Goal: Information Seeking & Learning: Learn about a topic

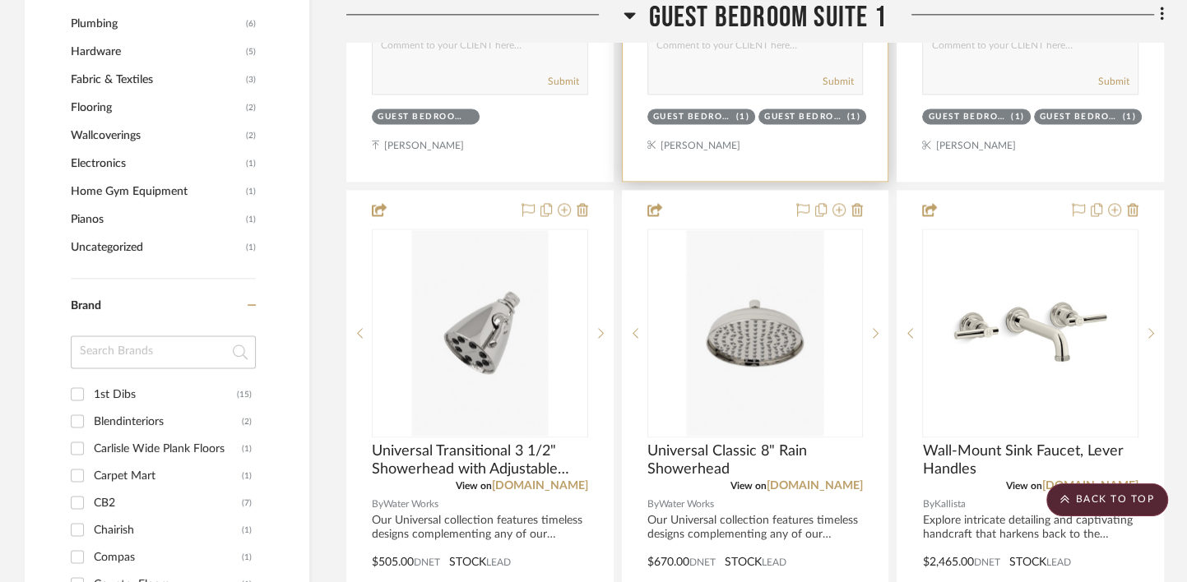
scroll to position [1136, 0]
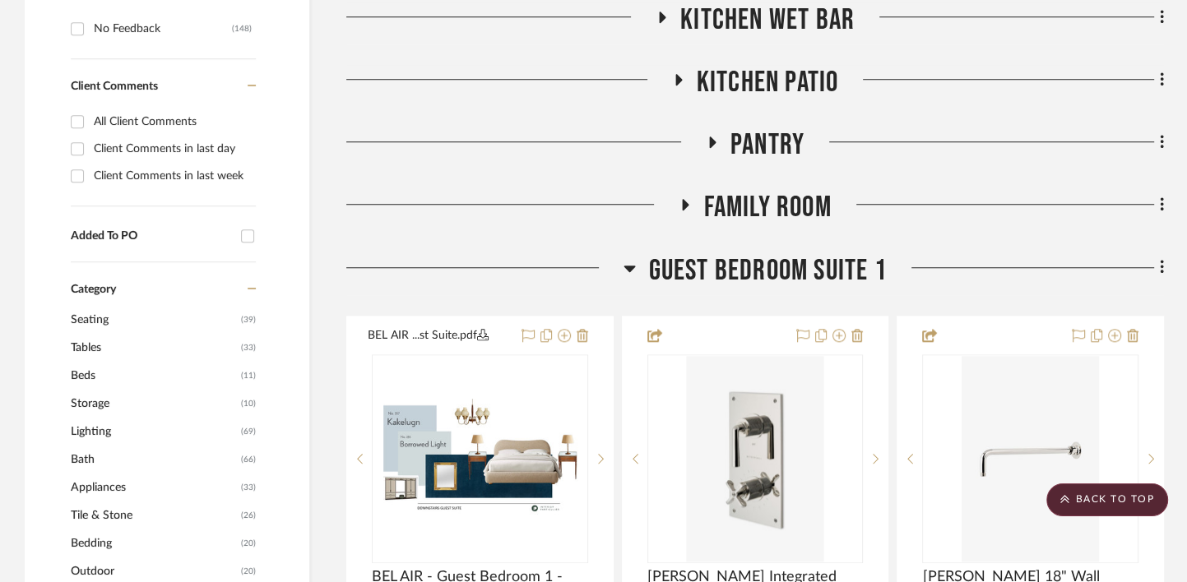
click at [756, 276] on span "Guest Bedroom Suite 1" at bounding box center [767, 270] width 238 height 35
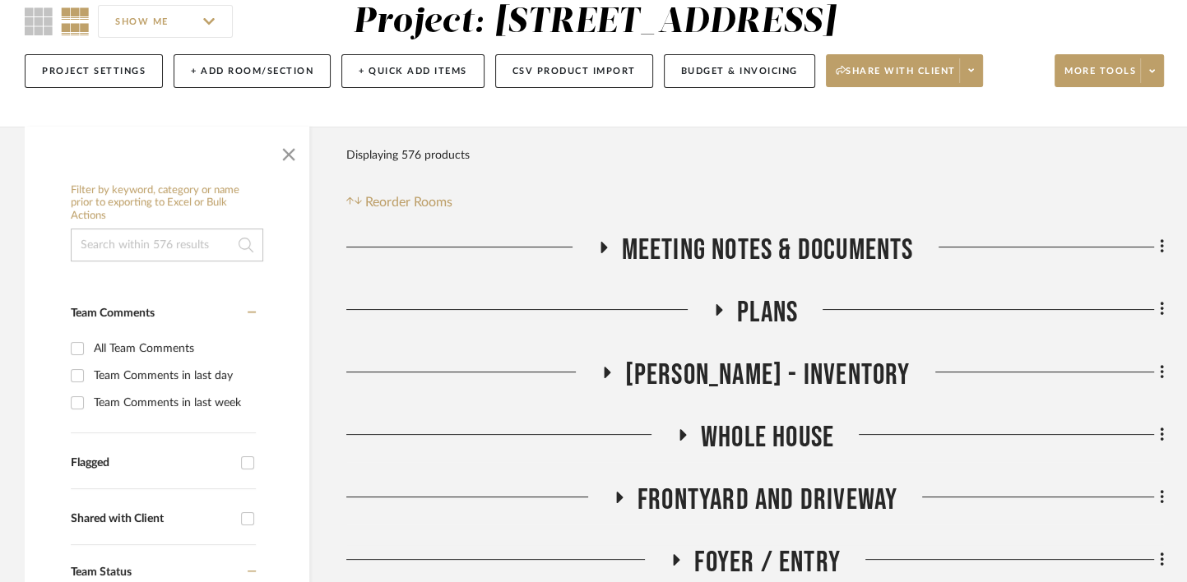
scroll to position [182, 0]
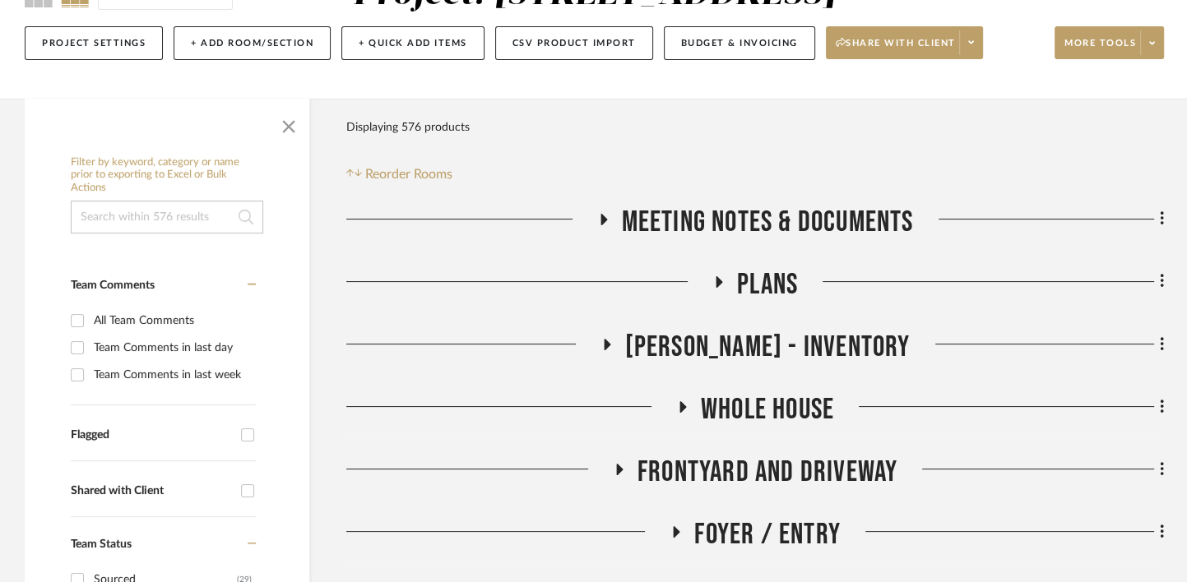
click at [767, 350] on span "[PERSON_NAME] - Inventory" at bounding box center [767, 347] width 285 height 35
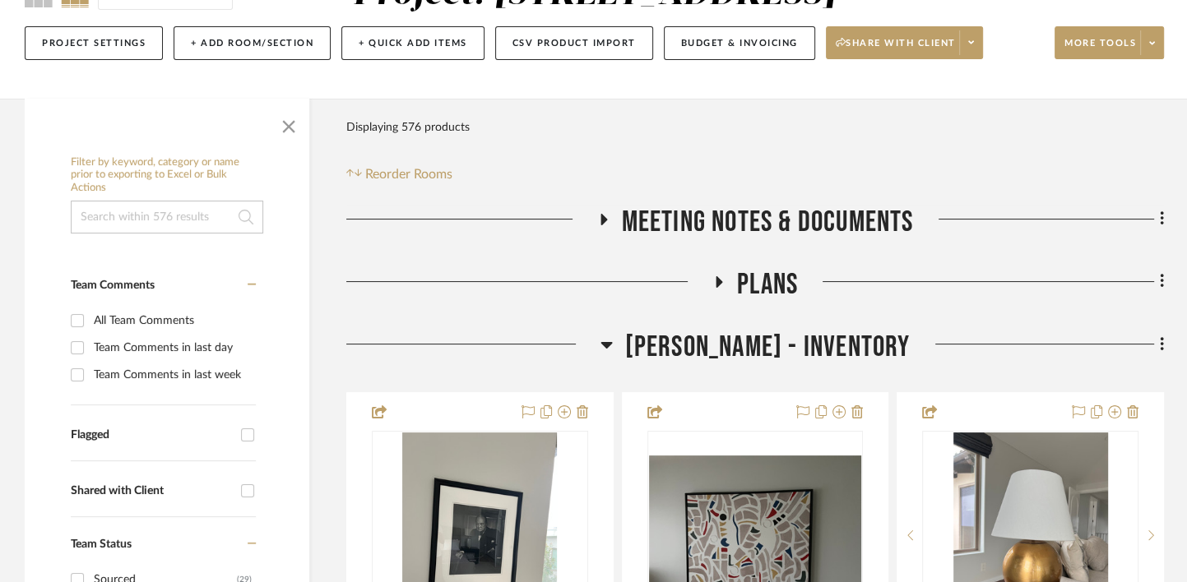
click at [767, 350] on span "[PERSON_NAME] - Inventory" at bounding box center [767, 347] width 285 height 35
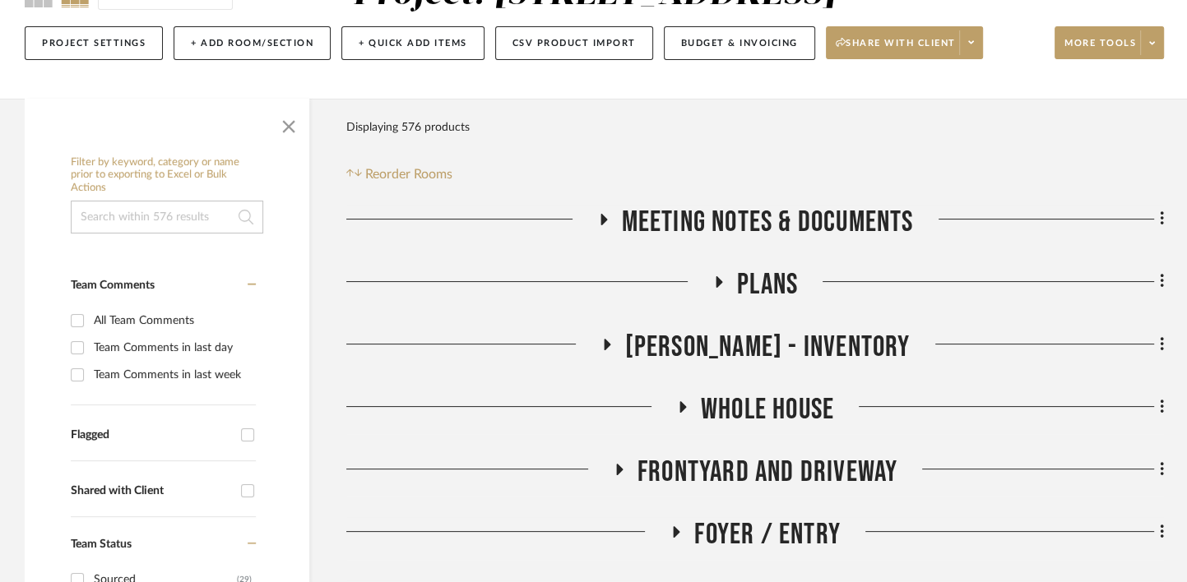
click at [757, 280] on span "Plans" at bounding box center [767, 284] width 61 height 35
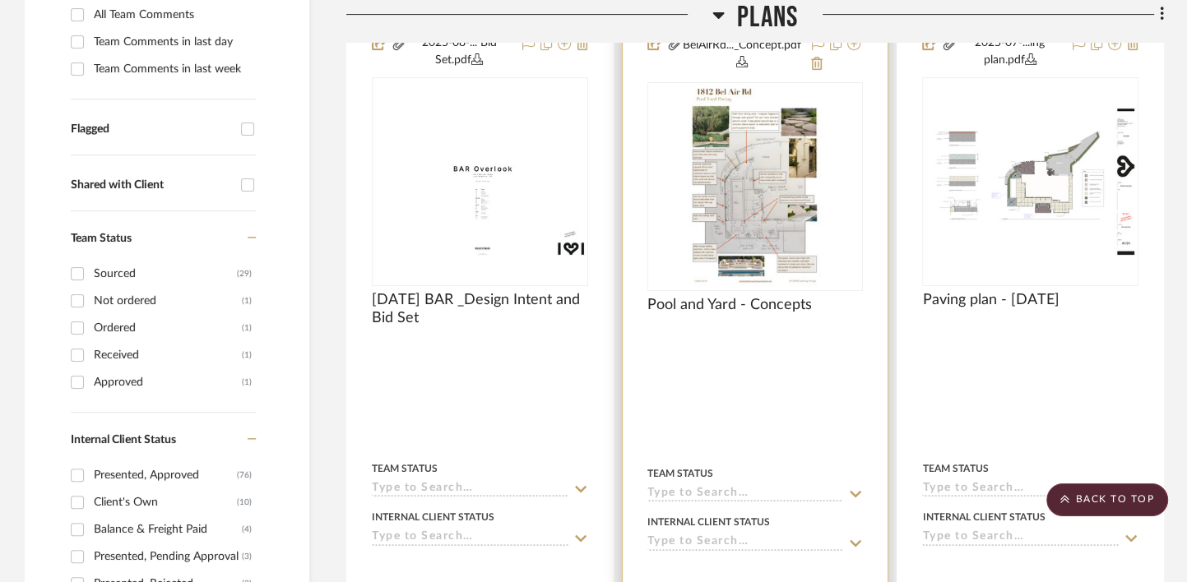
scroll to position [475, 0]
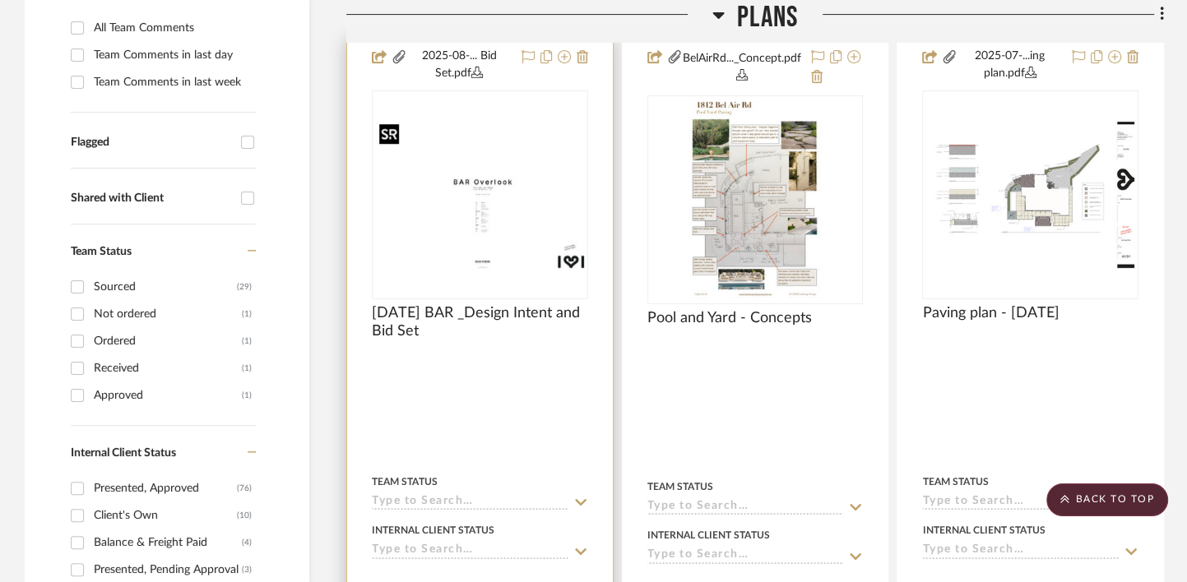
click at [0, 0] on img at bounding box center [0, 0] width 0 height 0
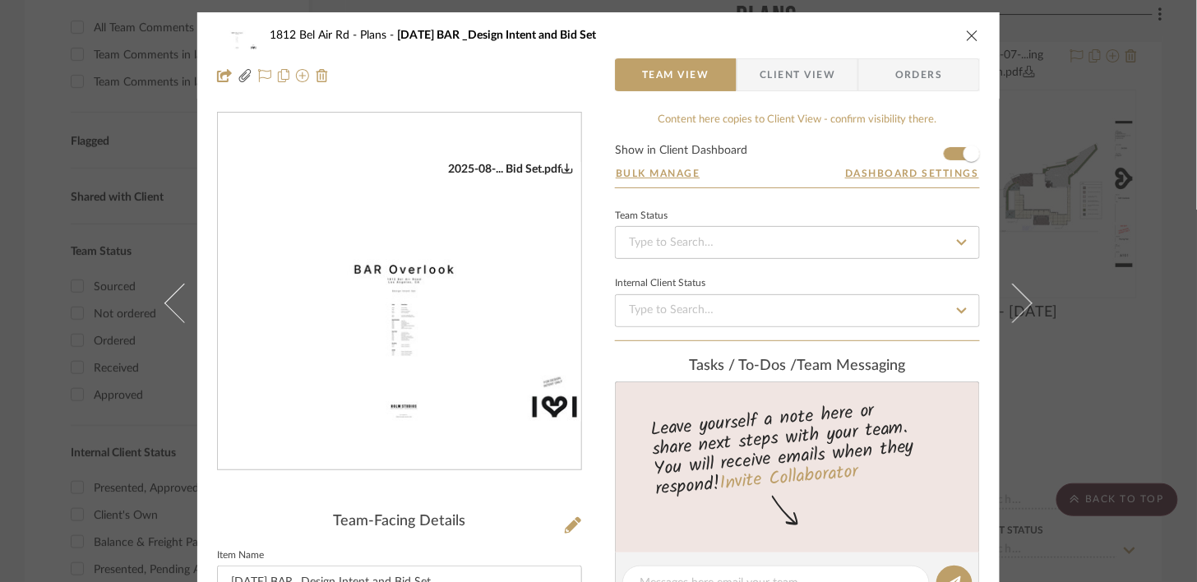
scroll to position [282, 0]
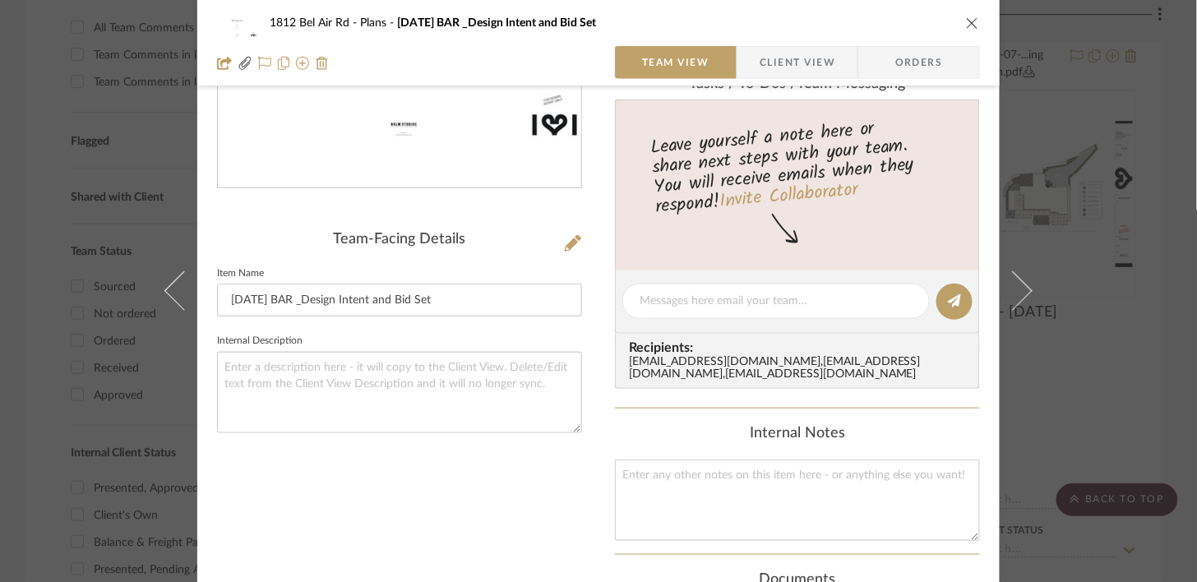
click at [430, 127] on img "0" at bounding box center [400, 9] width 364 height 259
click at [1147, 128] on div "1812 Bel Air Rd Plans 2025-08-01 BAR _Design Intent and Bid Set Team View Clien…" at bounding box center [598, 291] width 1197 height 582
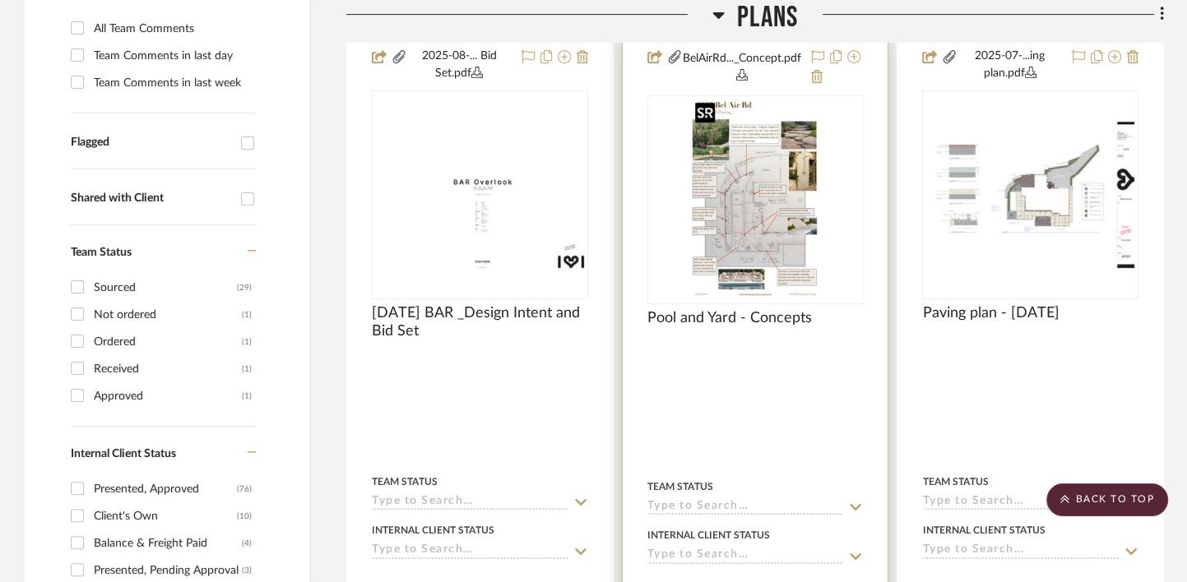
scroll to position [0, 0]
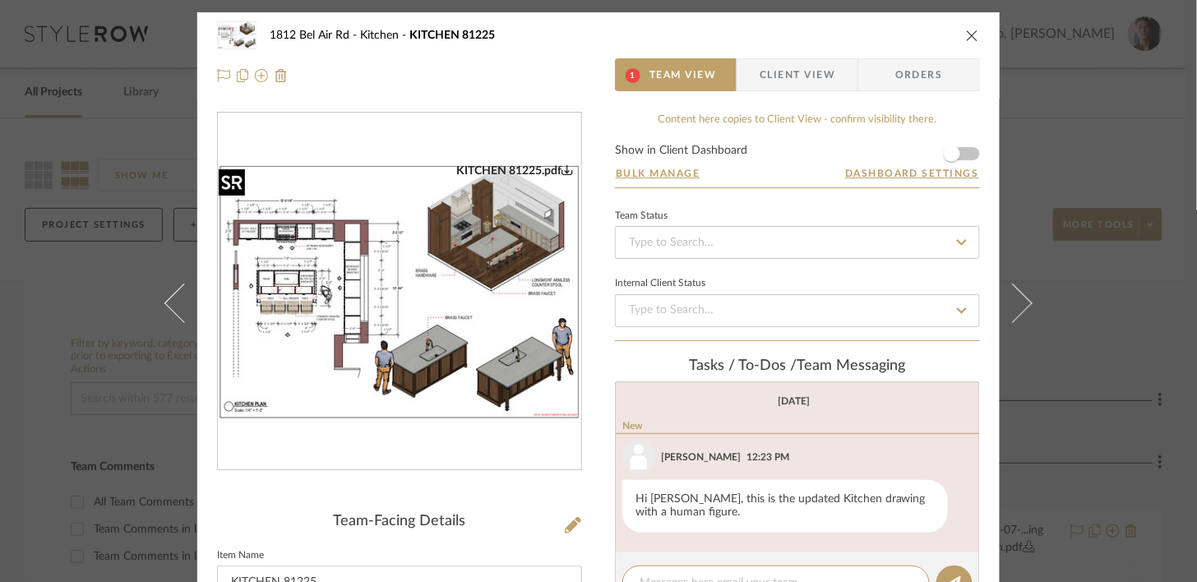
click at [493, 302] on img "0" at bounding box center [400, 292] width 364 height 257
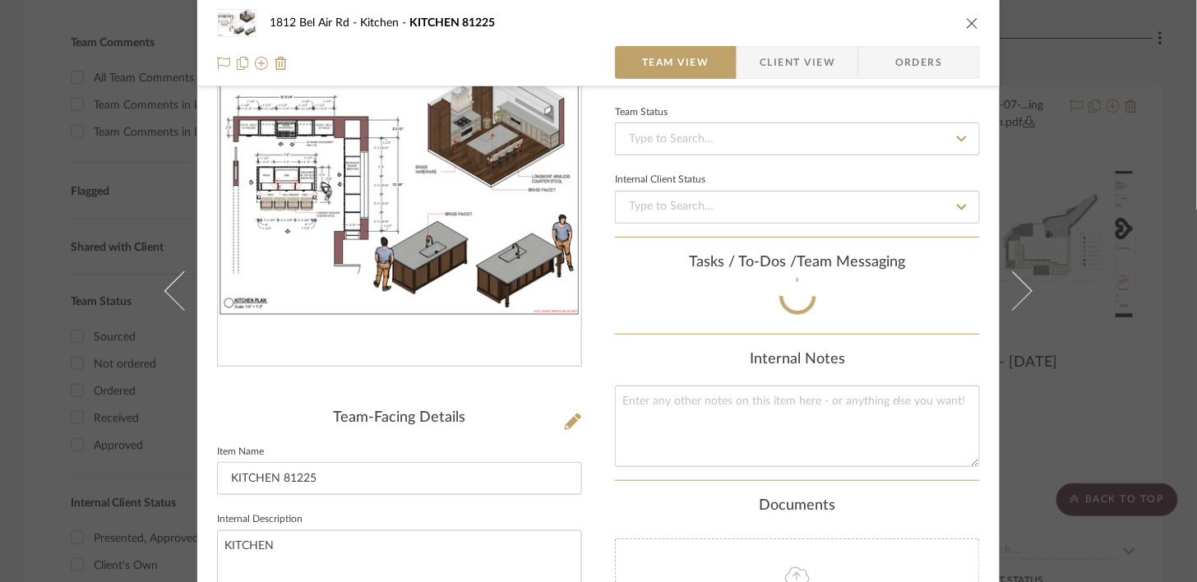
scroll to position [161, 0]
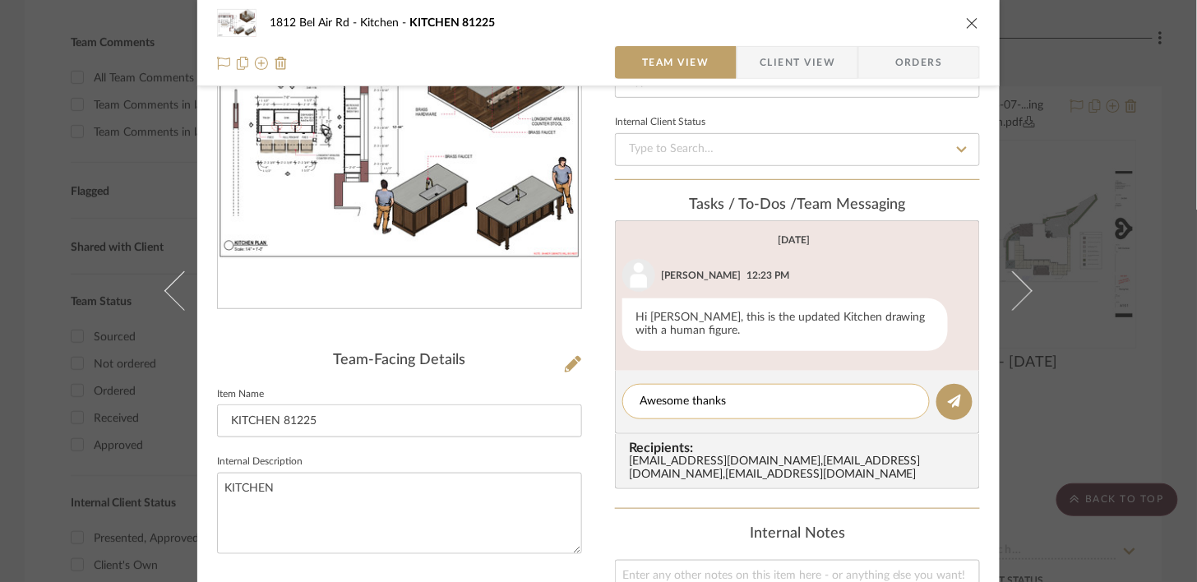
type textarea "Awesome thanks"
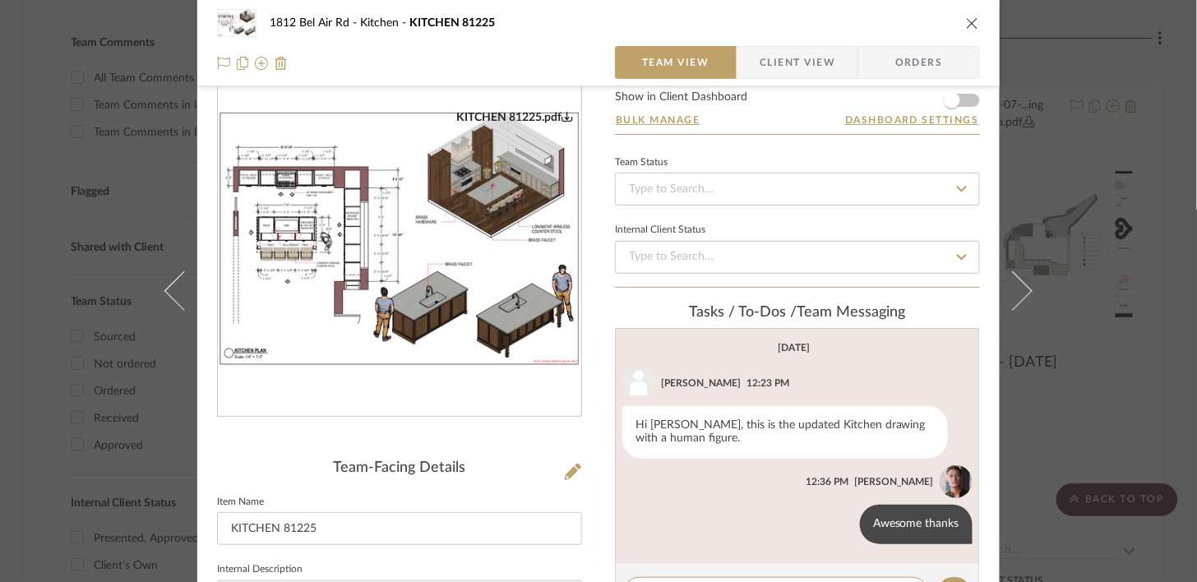
scroll to position [35, 0]
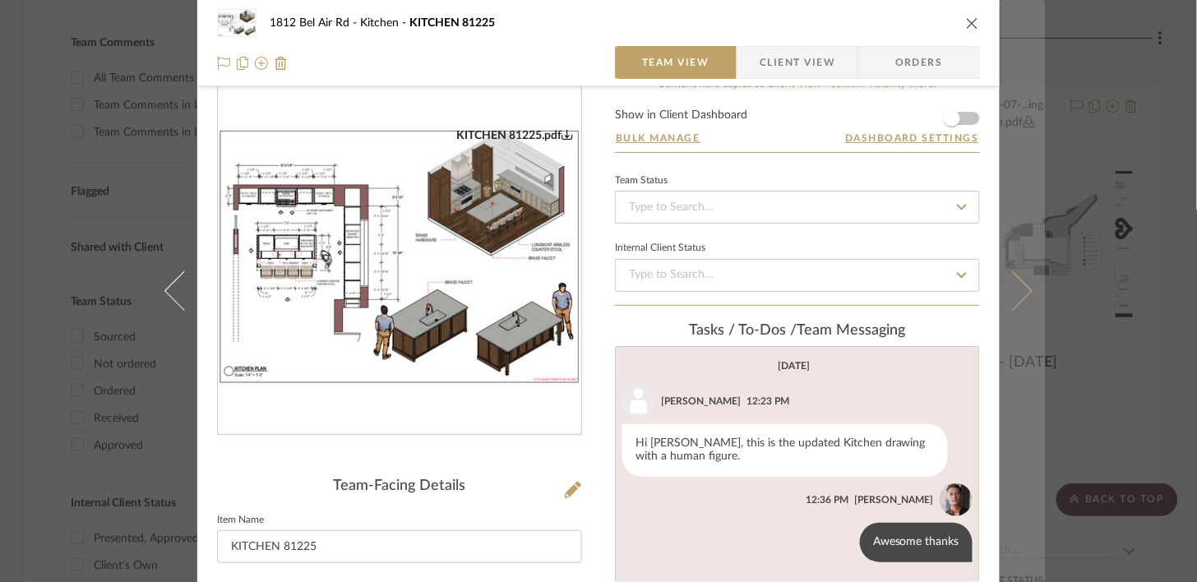
click at [1023, 267] on button at bounding box center [1023, 291] width 46 height 582
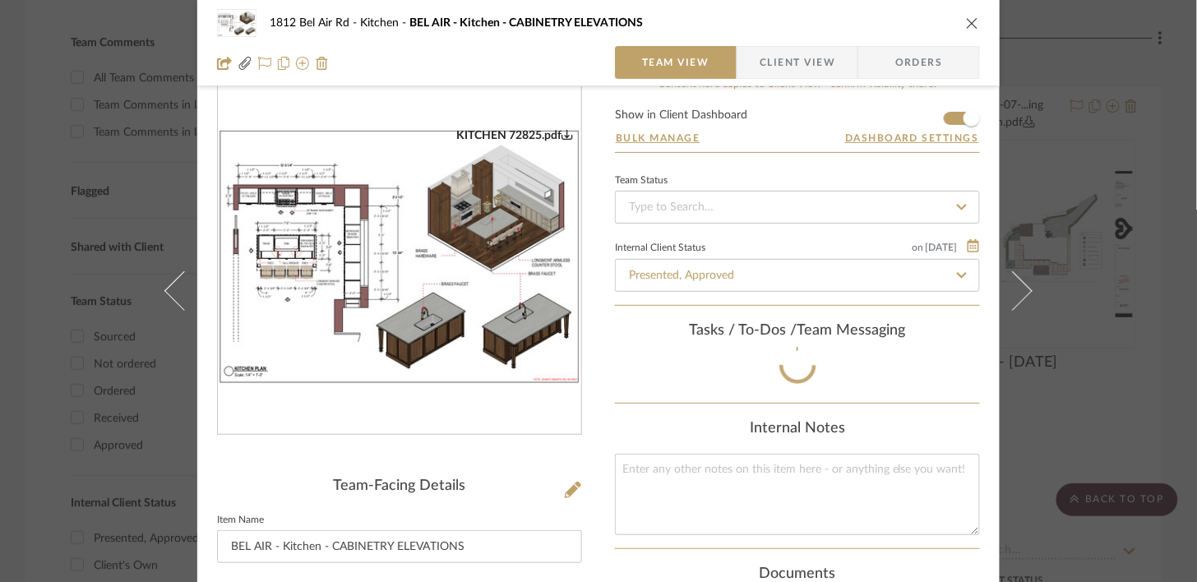
click at [1117, 217] on div "1812 Bel Air Rd Kitchen BEL AIR - Kitchen - CABINETRY ELEVATIONS Team View Clie…" at bounding box center [598, 291] width 1197 height 582
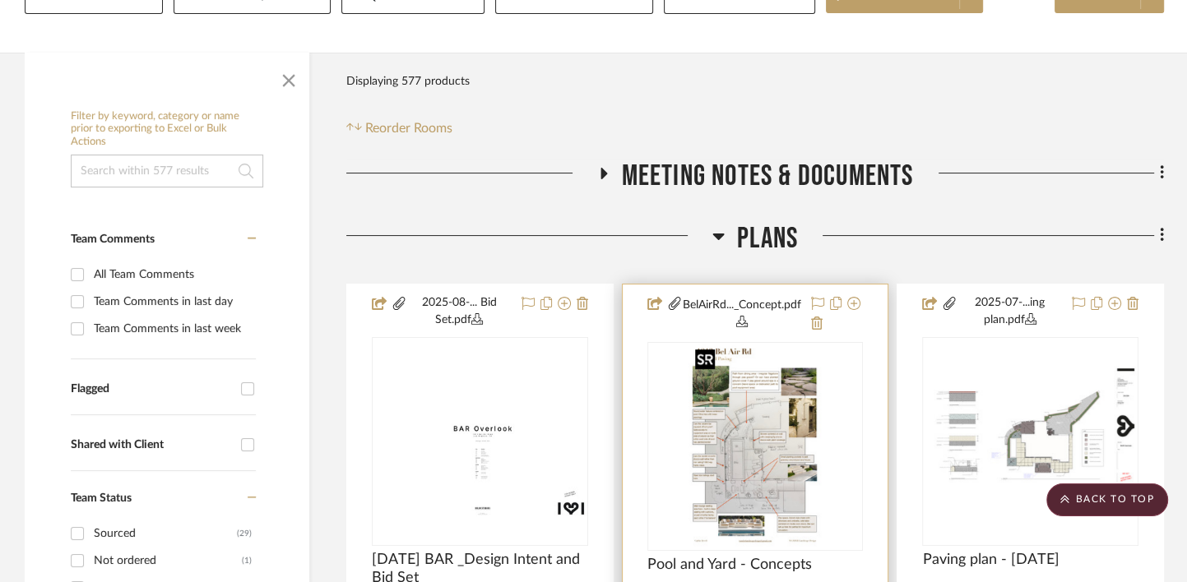
scroll to position [229, 0]
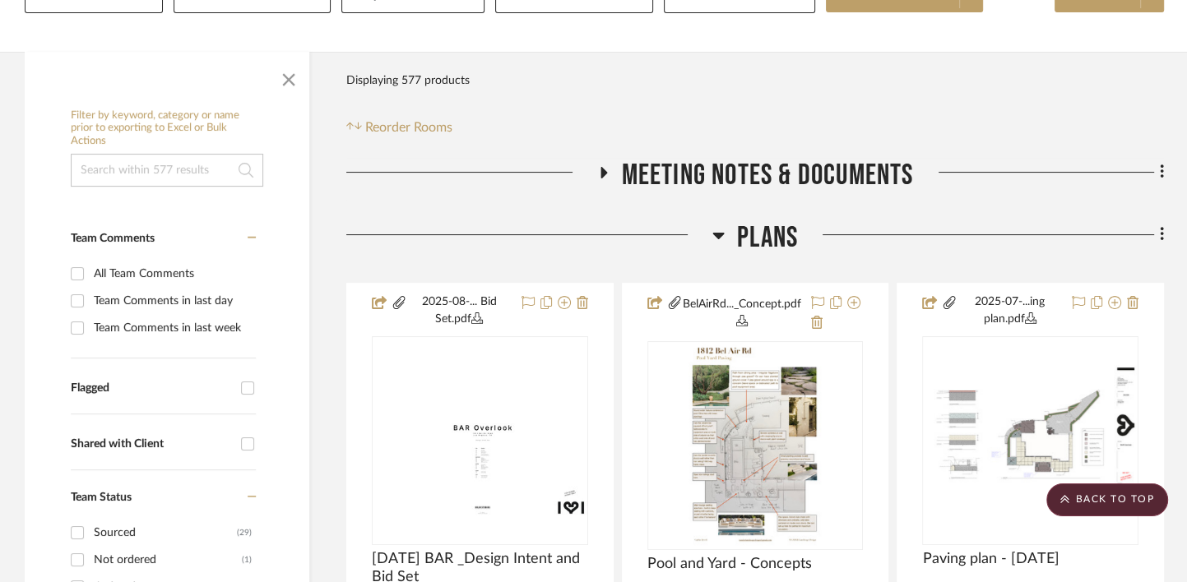
click at [757, 232] on span "Plans" at bounding box center [767, 237] width 61 height 35
